Goal: Use online tool/utility: Utilize a website feature to perform a specific function

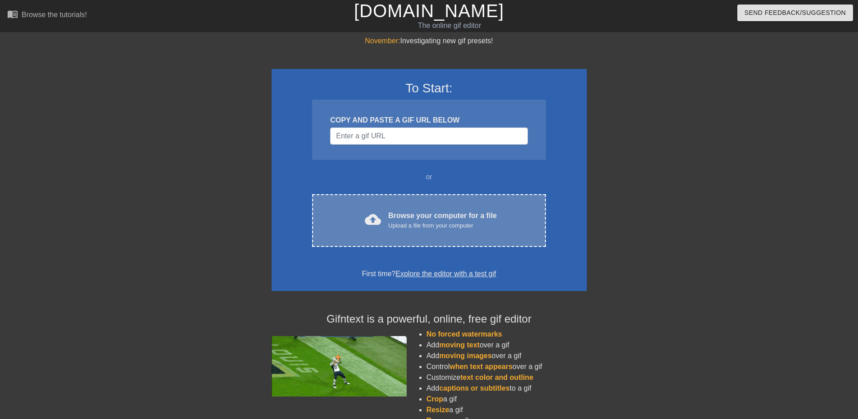
click at [403, 209] on div "cloud_upload Browse your computer for a file Upload a file from your computer C…" at bounding box center [428, 220] width 233 height 53
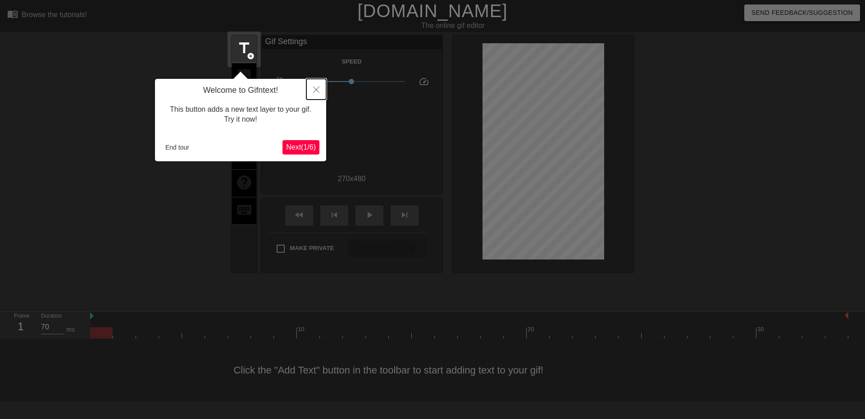
click at [313, 86] on button "Close" at bounding box center [316, 89] width 20 height 21
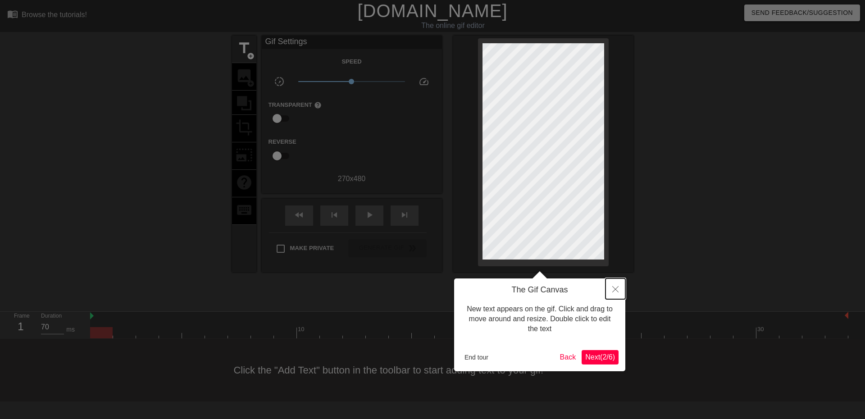
click at [620, 290] on button "Close" at bounding box center [615, 288] width 20 height 21
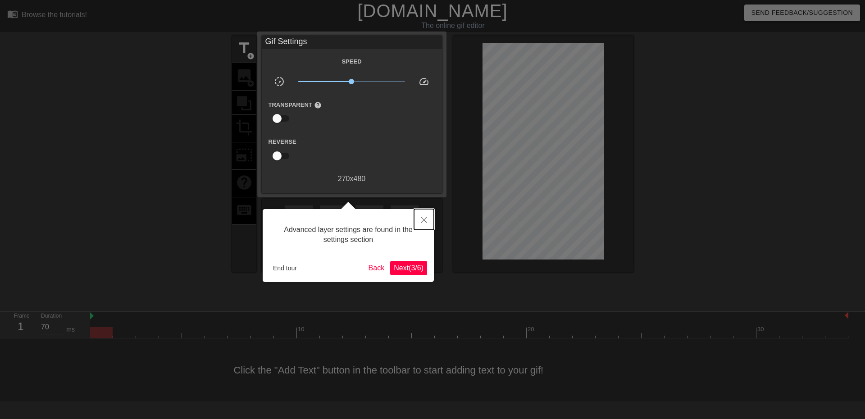
click at [417, 222] on button "Close" at bounding box center [424, 219] width 20 height 21
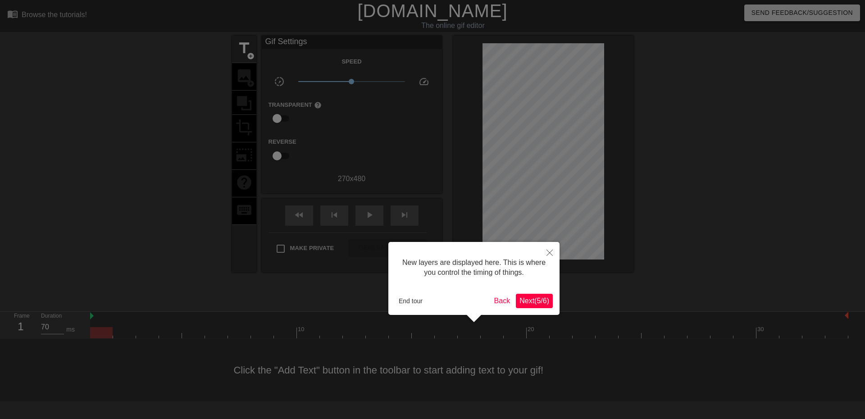
scroll to position [8, 0]
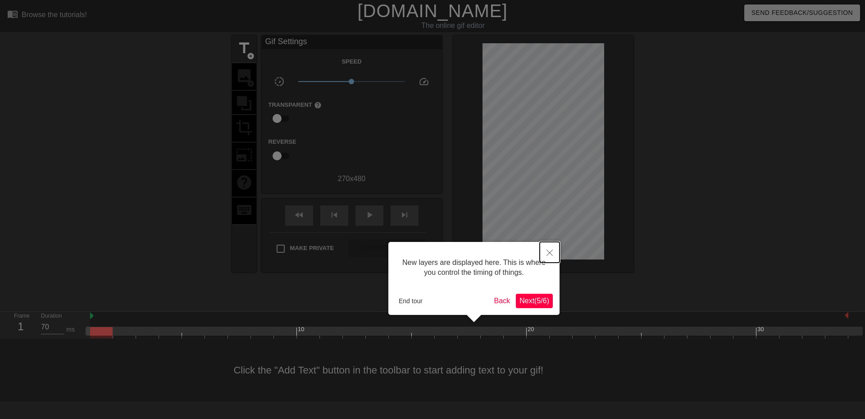
click at [550, 253] on icon "Close" at bounding box center [549, 253] width 6 height 6
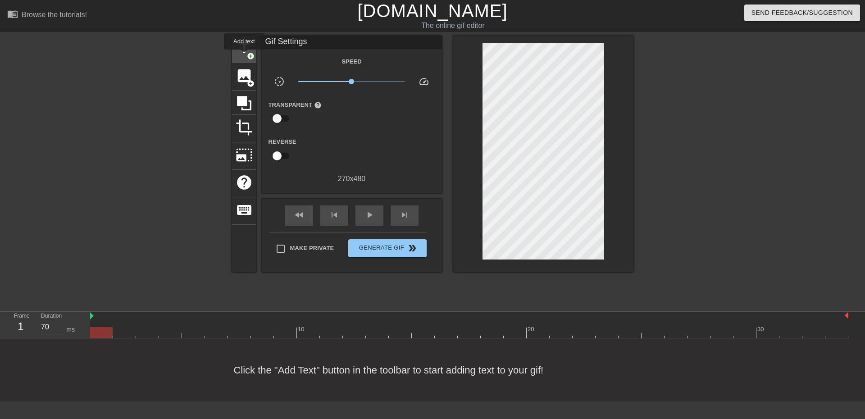
click at [244, 56] on span "title" at bounding box center [244, 48] width 17 height 17
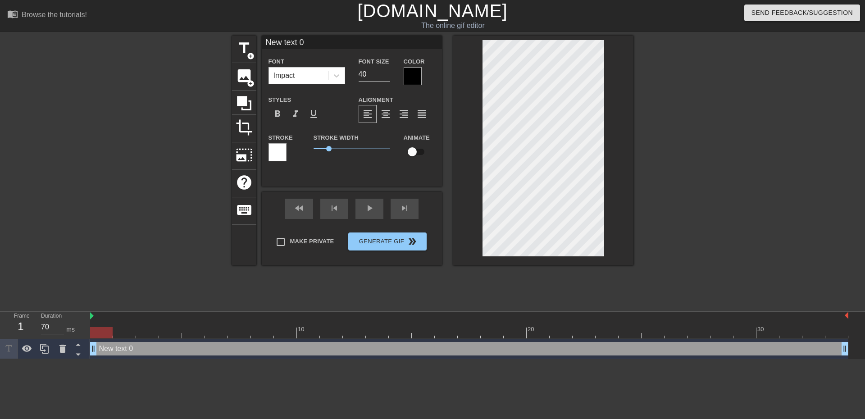
click at [277, 145] on div at bounding box center [277, 152] width 18 height 18
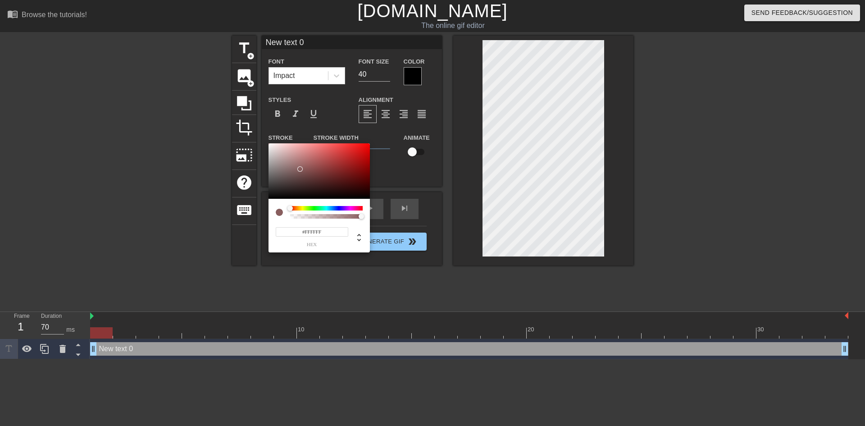
drag, startPoint x: 286, startPoint y: 161, endPoint x: 254, endPoint y: 137, distance: 40.3
click at [254, 137] on div "#FFFFFF hex" at bounding box center [432, 213] width 865 height 426
type input "#111111"
click at [270, 195] on div at bounding box center [268, 194] width 5 height 5
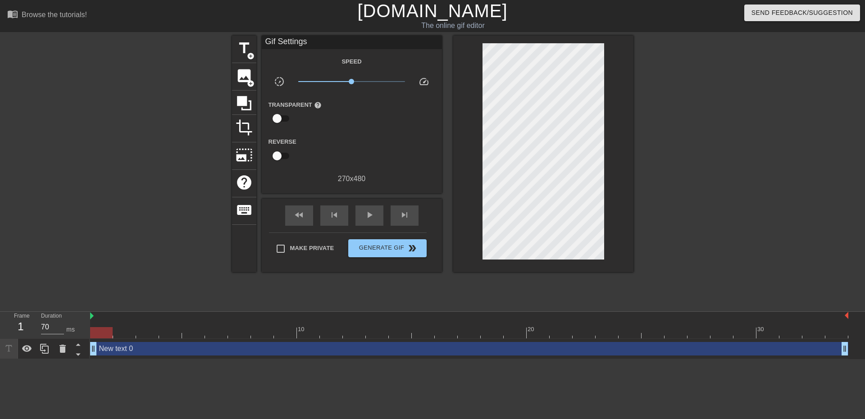
click at [390, 348] on div "New text 0 drag_handle drag_handle" at bounding box center [469, 349] width 758 height 14
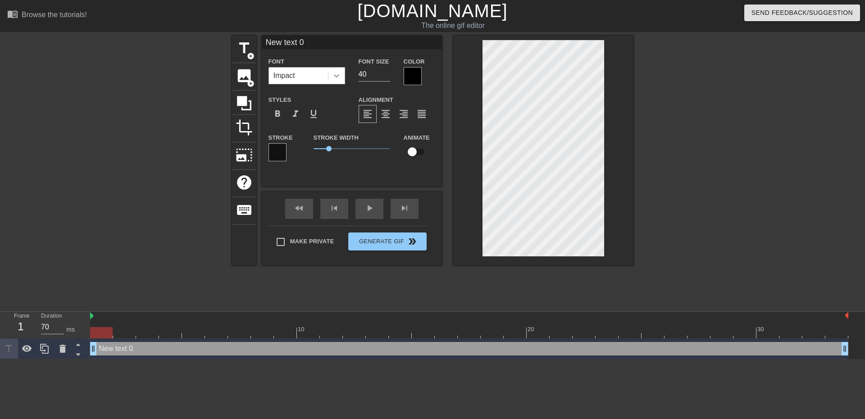
click at [328, 77] on div at bounding box center [336, 76] width 16 height 16
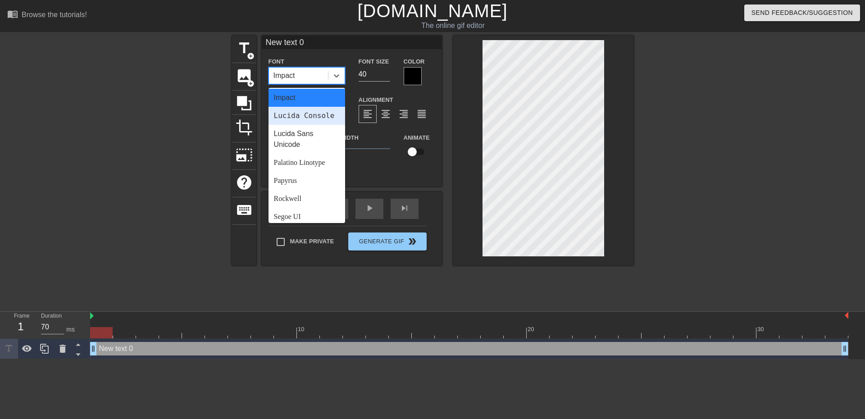
scroll to position [323, 0]
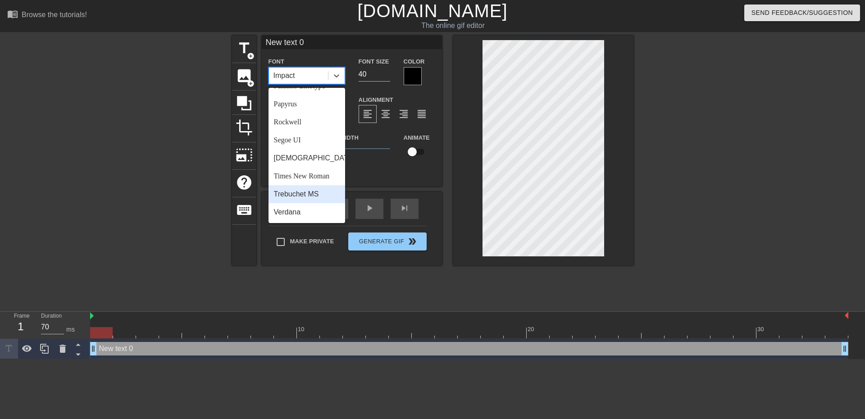
click at [304, 189] on div "Trebuchet MS" at bounding box center [306, 194] width 77 height 18
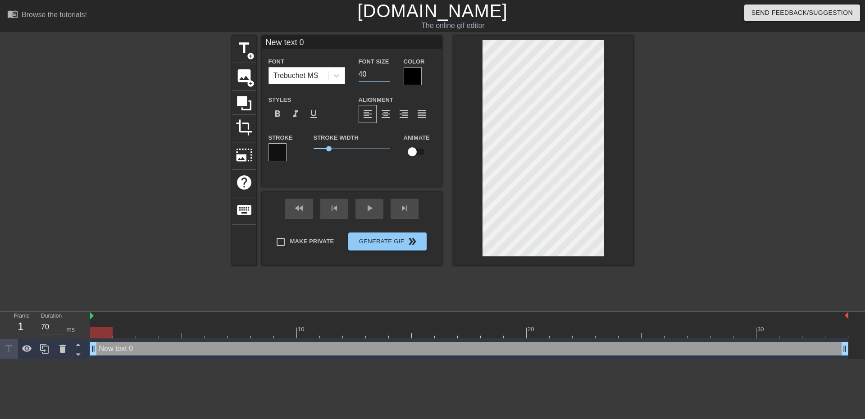
drag, startPoint x: 368, startPoint y: 74, endPoint x: 350, endPoint y: 75, distance: 18.9
click at [353, 75] on div "Font Size 40" at bounding box center [374, 70] width 45 height 29
type input "30"
drag, startPoint x: 283, startPoint y: 41, endPoint x: 254, endPoint y: 41, distance: 29.3
click at [258, 41] on div "title add_circle image add_circle crop photo_size_select_large help keyboard Ne…" at bounding box center [432, 151] width 401 height 230
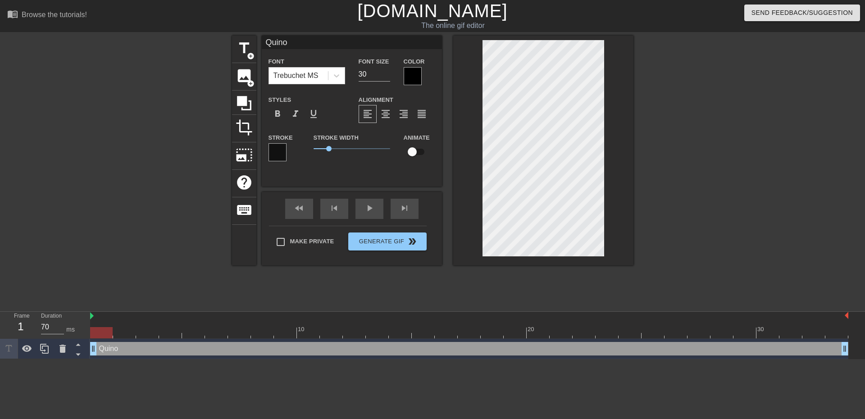
type input "Quino"
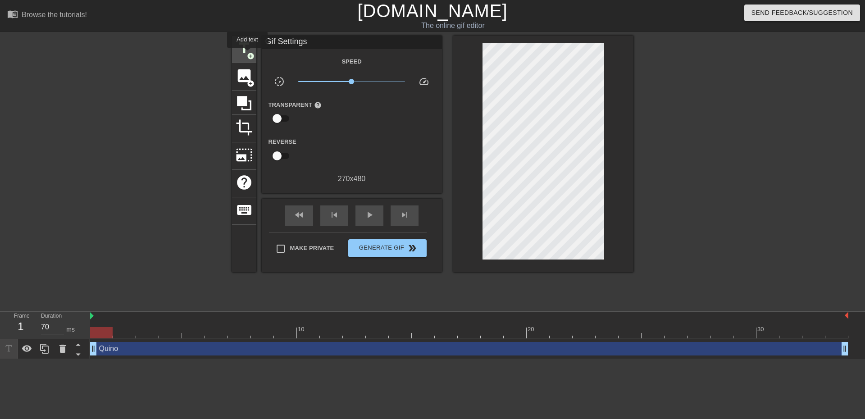
click at [243, 50] on span "title" at bounding box center [244, 48] width 17 height 17
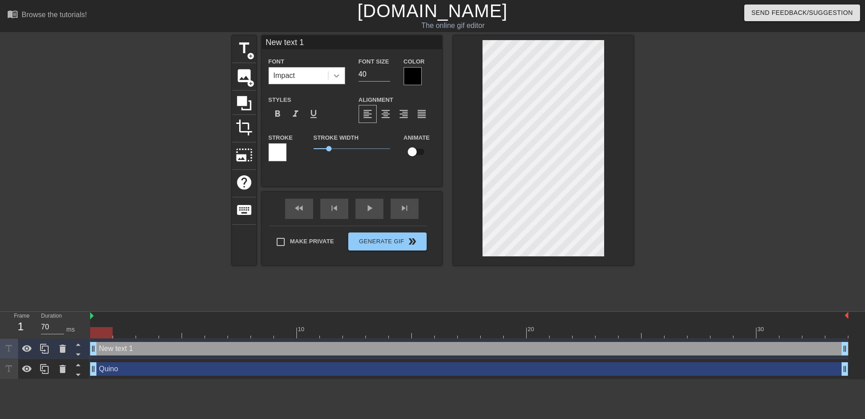
click at [342, 73] on div at bounding box center [336, 76] width 16 height 16
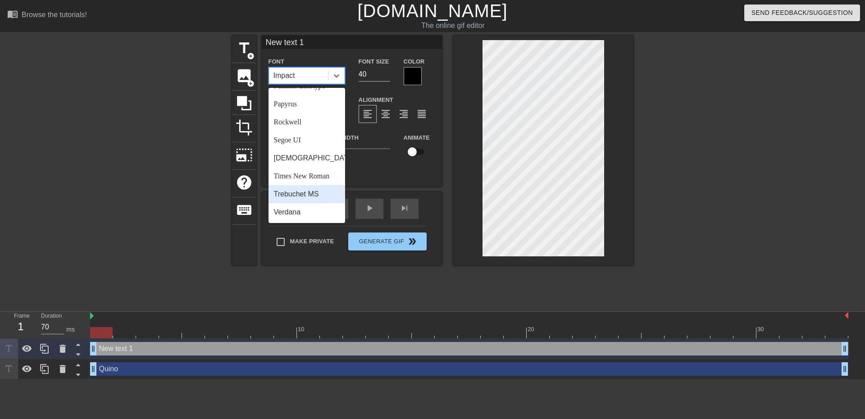
click at [303, 195] on div "Trebuchet MS" at bounding box center [306, 194] width 77 height 18
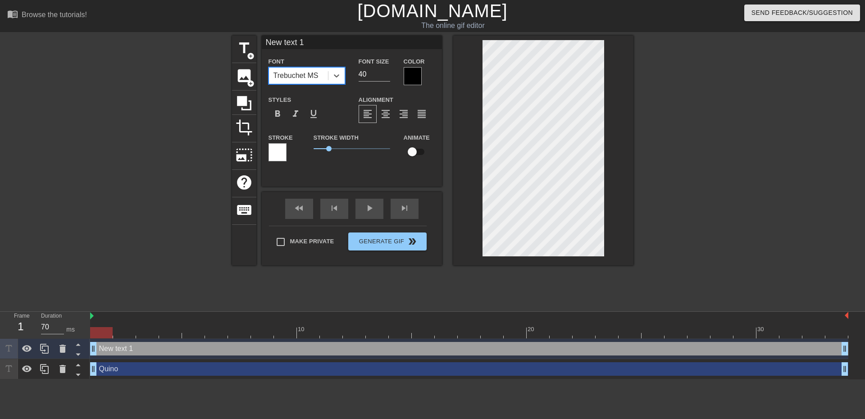
drag, startPoint x: 373, startPoint y: 76, endPoint x: 354, endPoint y: 77, distance: 18.5
click at [357, 76] on div "Font Size 40" at bounding box center [374, 70] width 45 height 29
type input "30"
click at [413, 75] on div at bounding box center [413, 76] width 18 height 18
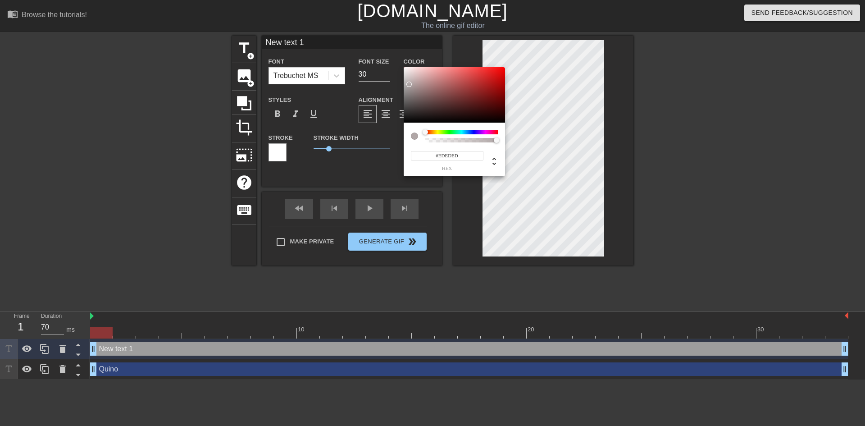
type input "#FFFFFF"
drag, startPoint x: 421, startPoint y: 101, endPoint x: 396, endPoint y: 62, distance: 46.1
click at [396, 62] on div "#FFFFFF hex" at bounding box center [432, 213] width 865 height 426
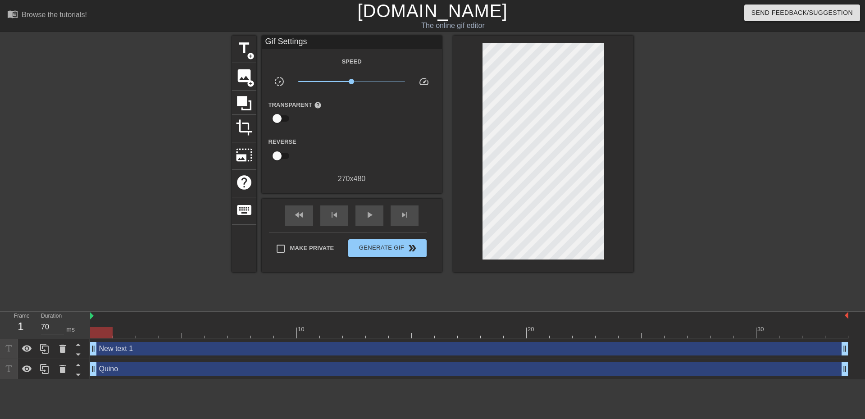
click at [405, 351] on div "New text 1 drag_handle drag_handle" at bounding box center [469, 349] width 758 height 14
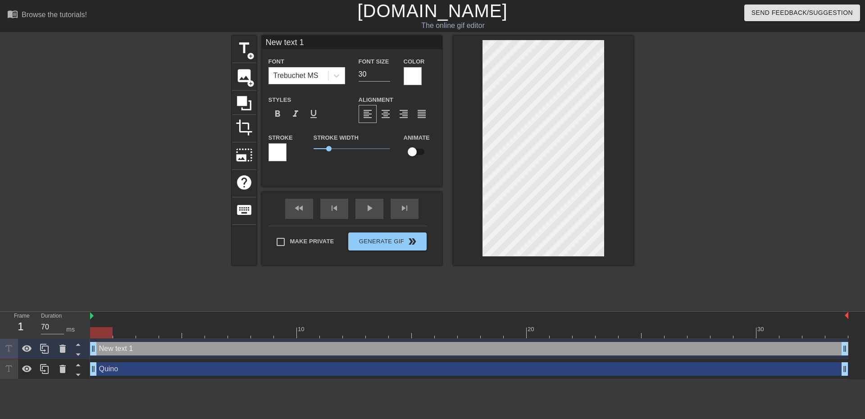
drag, startPoint x: 316, startPoint y: 42, endPoint x: 262, endPoint y: 36, distance: 54.5
click at [268, 38] on input "New text 1" at bounding box center [352, 43] width 180 height 14
type input "CC"
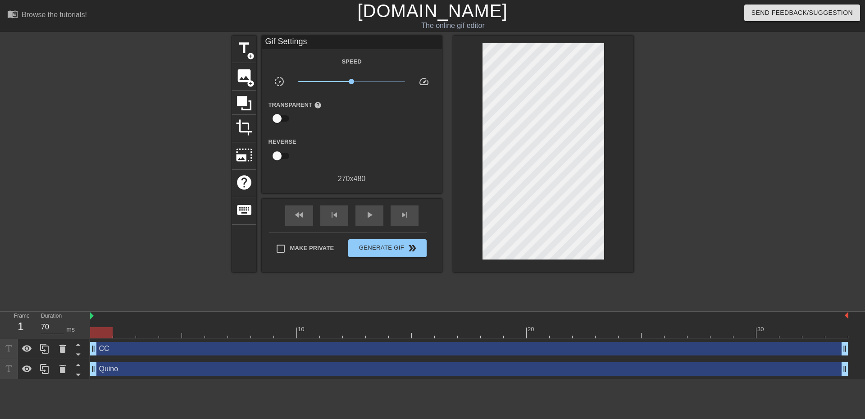
click at [331, 345] on div "CC drag_handle drag_handle" at bounding box center [469, 349] width 758 height 14
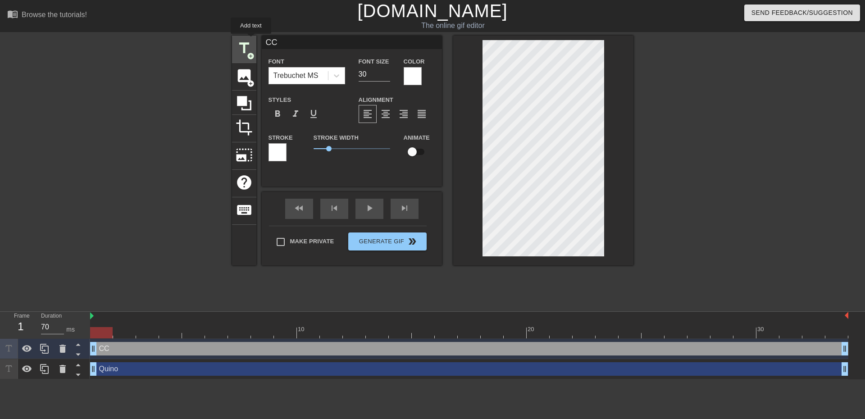
drag, startPoint x: 286, startPoint y: 42, endPoint x: 237, endPoint y: 40, distance: 48.2
click at [238, 40] on div "title add_circle image add_circle crop photo_size_select_large help keyboard CC…" at bounding box center [432, 151] width 401 height 230
paste input "-CC-"
type input "-CC-"
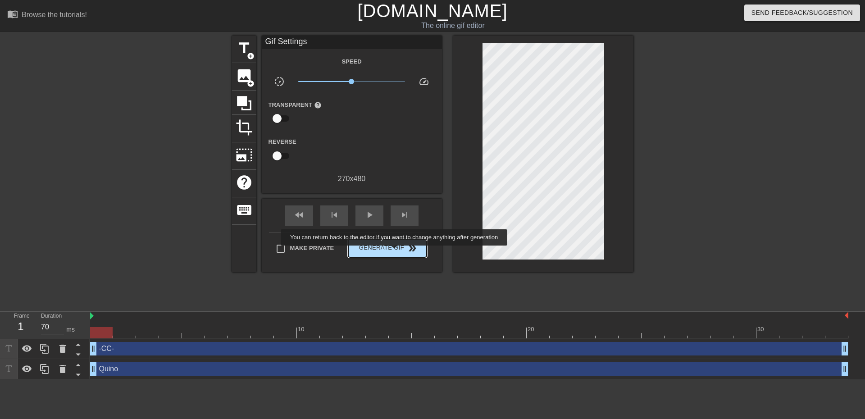
click at [395, 252] on span "Generate Gif double_arrow" at bounding box center [387, 248] width 71 height 11
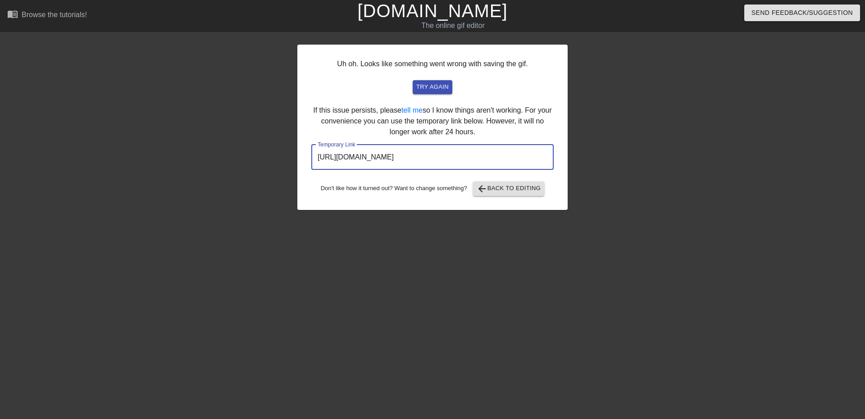
drag, startPoint x: 533, startPoint y: 153, endPoint x: 317, endPoint y: 152, distance: 216.2
click at [318, 152] on input "[URL][DOMAIN_NAME]" at bounding box center [432, 157] width 242 height 25
